Goal: Share content: Share content

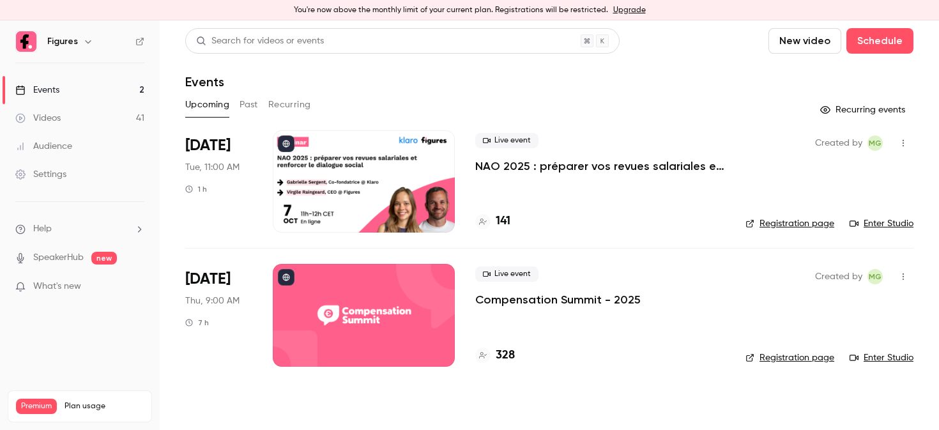
click at [100, 118] on link "Videos 41" at bounding box center [80, 118] width 160 height 28
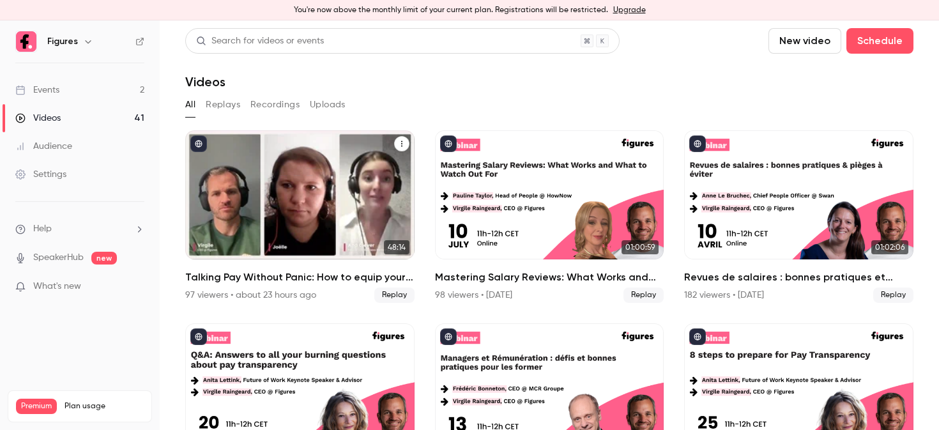
click at [302, 200] on div "Talking Pay Without Panic: How to equip your managers for the transparency shift" at bounding box center [299, 194] width 229 height 129
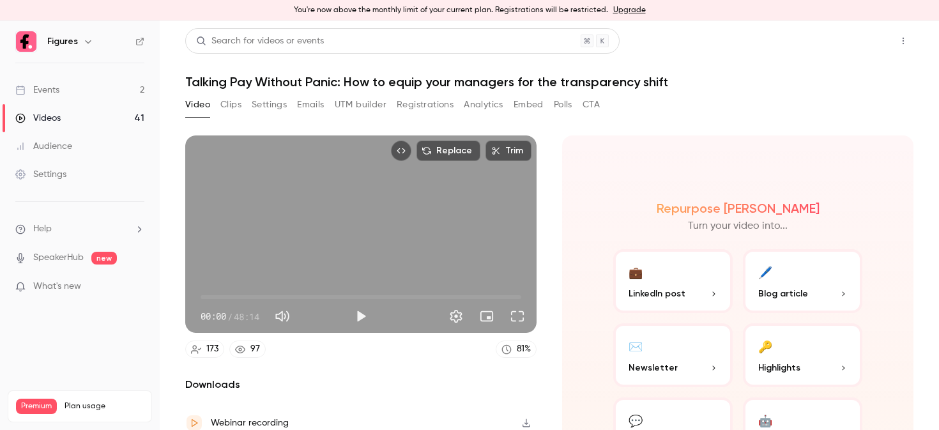
click at [845, 45] on button "Share" at bounding box center [857, 41] width 50 height 26
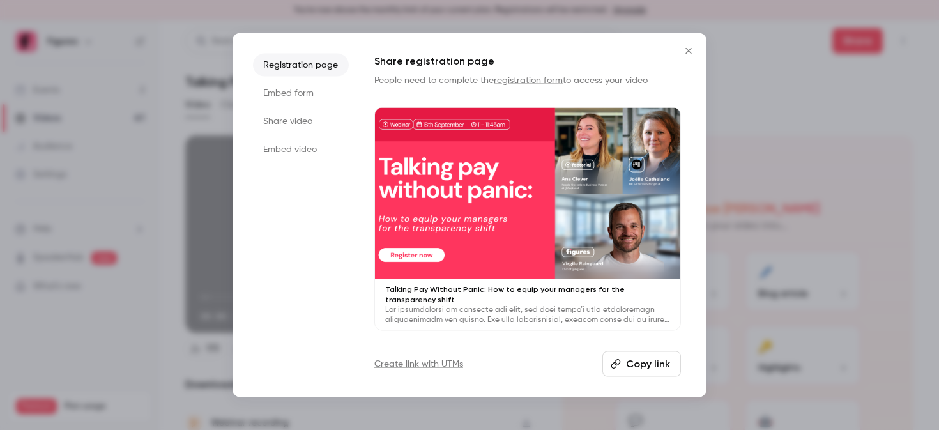
click at [271, 116] on li "Share video" at bounding box center [301, 120] width 96 height 23
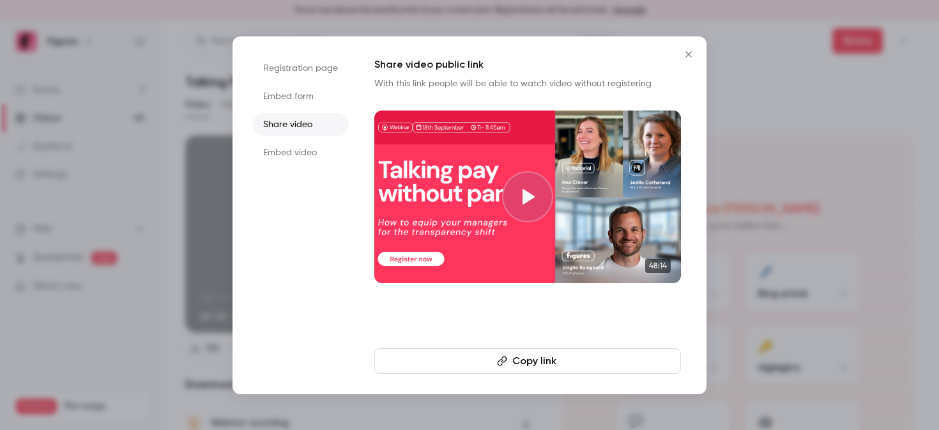
click at [570, 358] on button "Copy link" at bounding box center [527, 361] width 307 height 26
